Goal: Task Accomplishment & Management: Manage account settings

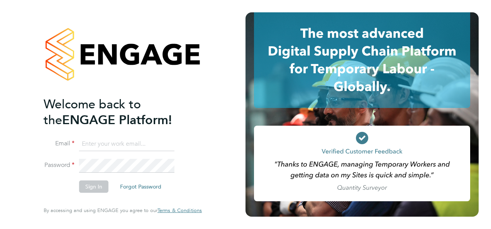
type input "[PERSON_NAME][EMAIL_ADDRESS][PERSON_NAME][DOMAIN_NAME]"
click at [93, 187] on button "Sign In" at bounding box center [93, 187] width 29 height 12
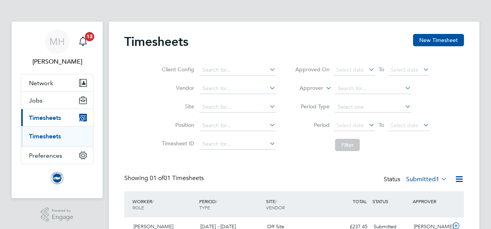
scroll to position [42, 0]
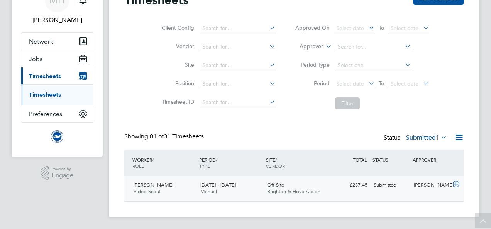
click at [456, 187] on icon at bounding box center [456, 184] width 10 height 6
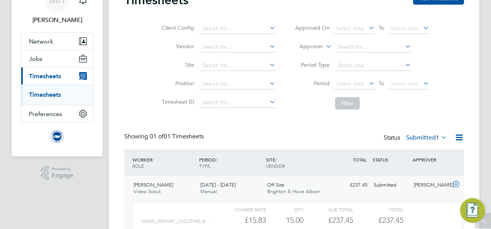
scroll to position [111, 0]
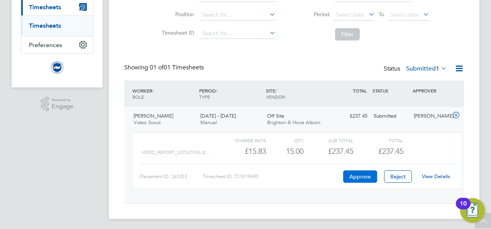
click at [362, 177] on button "Approve" at bounding box center [360, 177] width 34 height 12
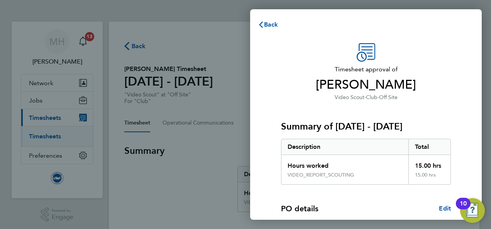
scroll to position [118, 0]
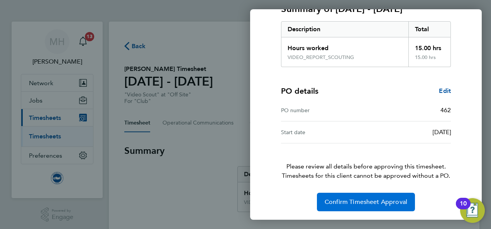
click at [363, 196] on button "Confirm Timesheet Approval" at bounding box center [366, 202] width 98 height 19
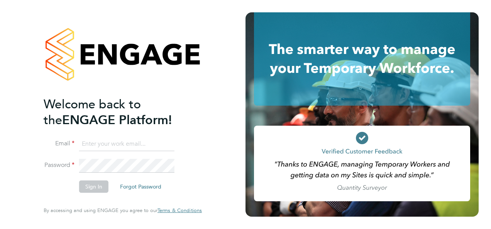
type input "[PERSON_NAME][EMAIL_ADDRESS][PERSON_NAME][DOMAIN_NAME]"
click at [83, 182] on button "Sign In" at bounding box center [93, 187] width 29 height 12
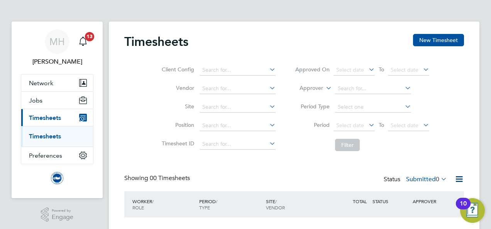
click at [439, 179] on icon at bounding box center [439, 179] width 0 height 11
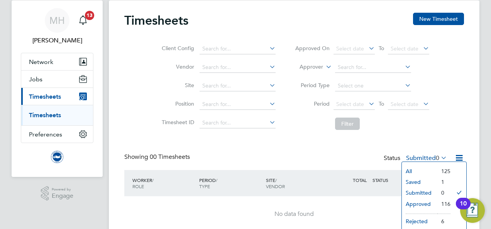
scroll to position [52, 0]
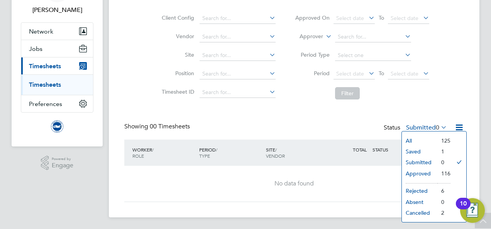
click at [352, 194] on div "No data found" at bounding box center [294, 184] width 324 height 36
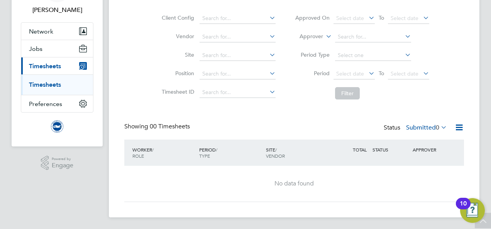
click at [439, 126] on icon at bounding box center [439, 127] width 0 height 11
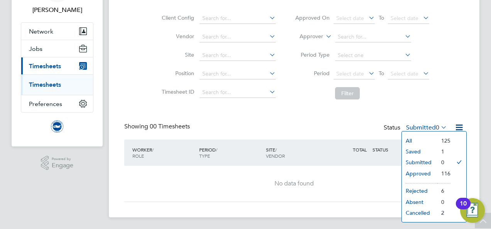
click at [427, 140] on li "All" at bounding box center [419, 140] width 35 height 11
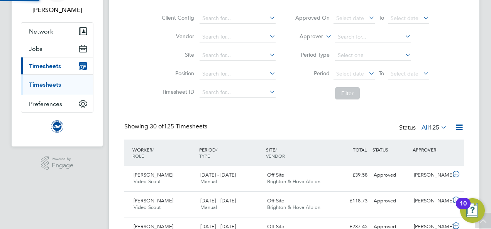
scroll to position [0, 0]
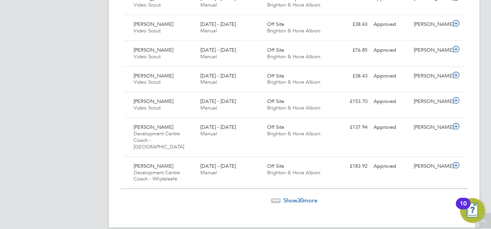
click at [278, 198] on div at bounding box center [276, 200] width 10 height 5
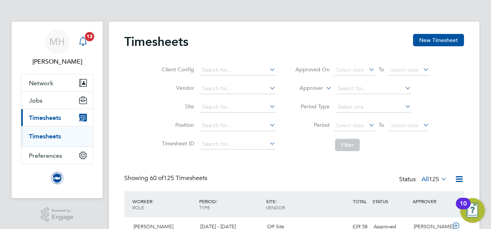
click at [86, 44] on icon "Main navigation" at bounding box center [82, 41] width 7 height 8
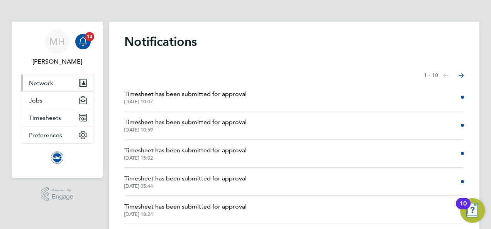
click at [47, 85] on span "Network" at bounding box center [41, 82] width 24 height 7
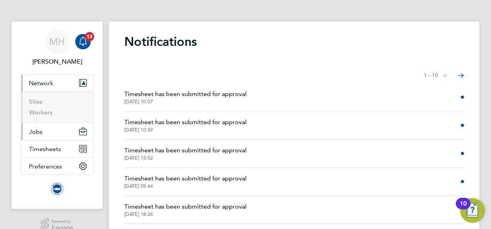
click at [43, 131] on button "Jobs" at bounding box center [57, 131] width 72 height 17
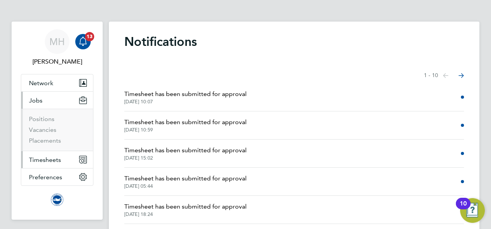
click at [47, 157] on span "Timesheets" at bounding box center [45, 159] width 32 height 7
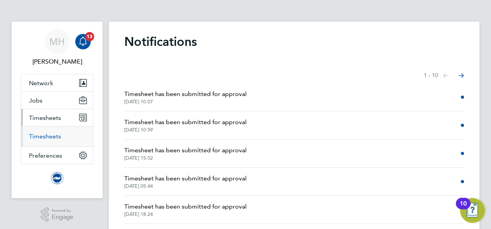
click at [48, 133] on link "Timesheets" at bounding box center [45, 136] width 32 height 7
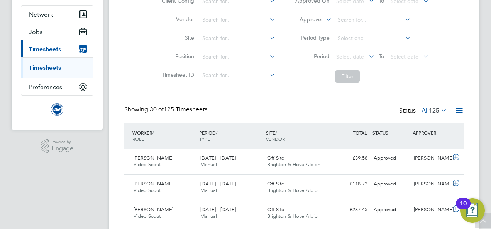
click at [439, 108] on icon at bounding box center [439, 110] width 0 height 11
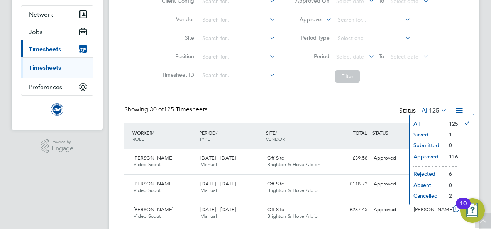
click at [420, 132] on li "Saved" at bounding box center [426, 134] width 35 height 11
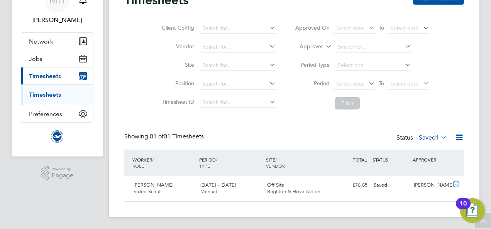
click at [439, 138] on icon at bounding box center [439, 137] width 0 height 11
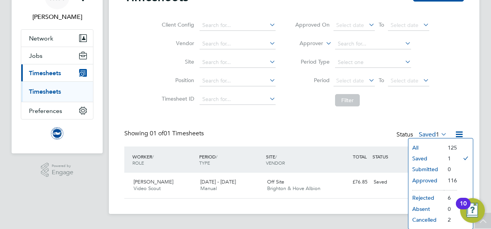
click at [434, 69] on li "Period Type" at bounding box center [362, 62] width 154 height 19
